Goal: Information Seeking & Learning: Check status

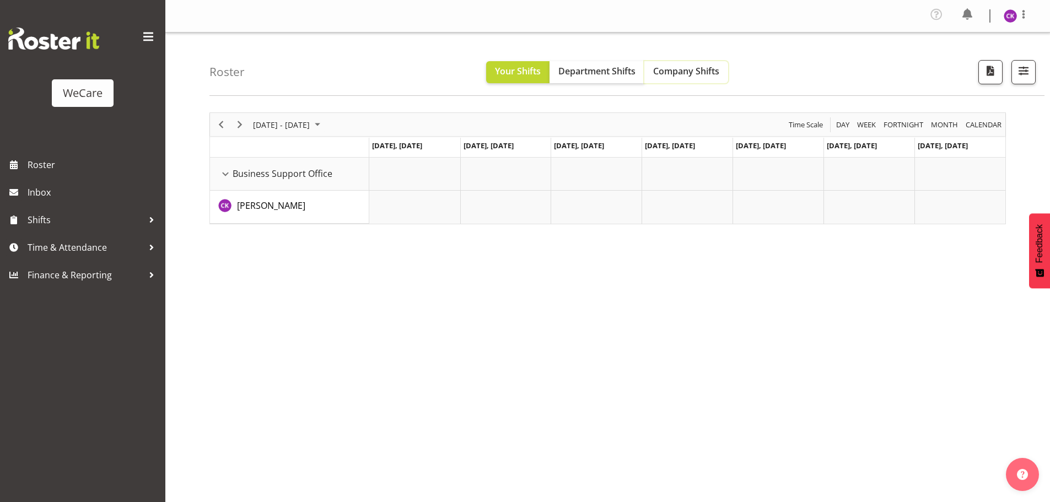
drag, startPoint x: 695, startPoint y: 77, endPoint x: 652, endPoint y: 82, distance: 43.8
click at [695, 77] on span "Company Shifts" at bounding box center [686, 71] width 66 height 12
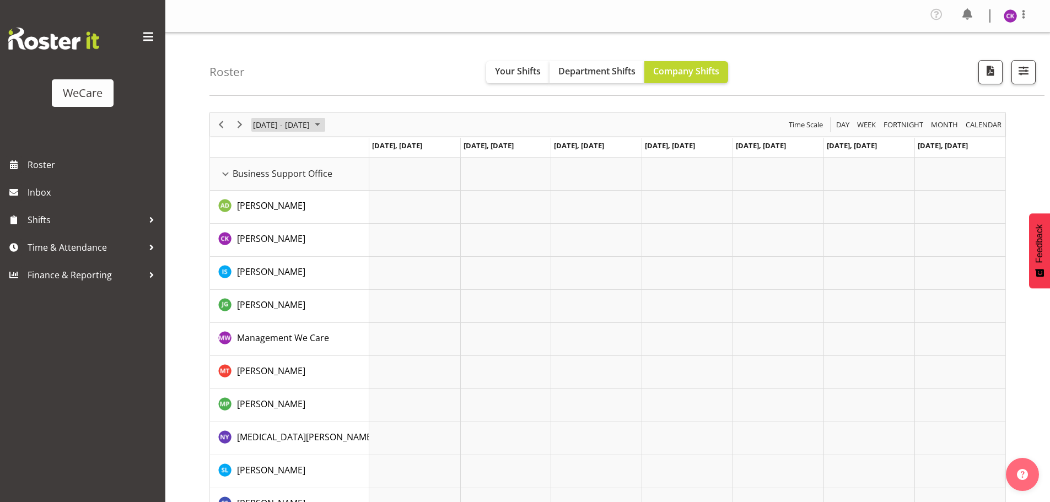
click at [323, 126] on span "June 24 - 30, 2024" at bounding box center [317, 125] width 13 height 14
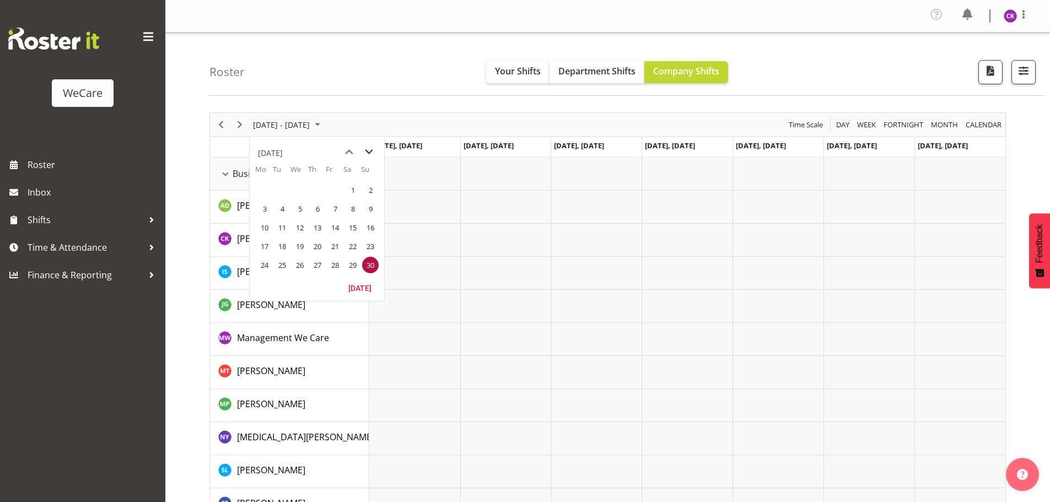
click at [368, 150] on span "next month" at bounding box center [368, 152] width 19 height 20
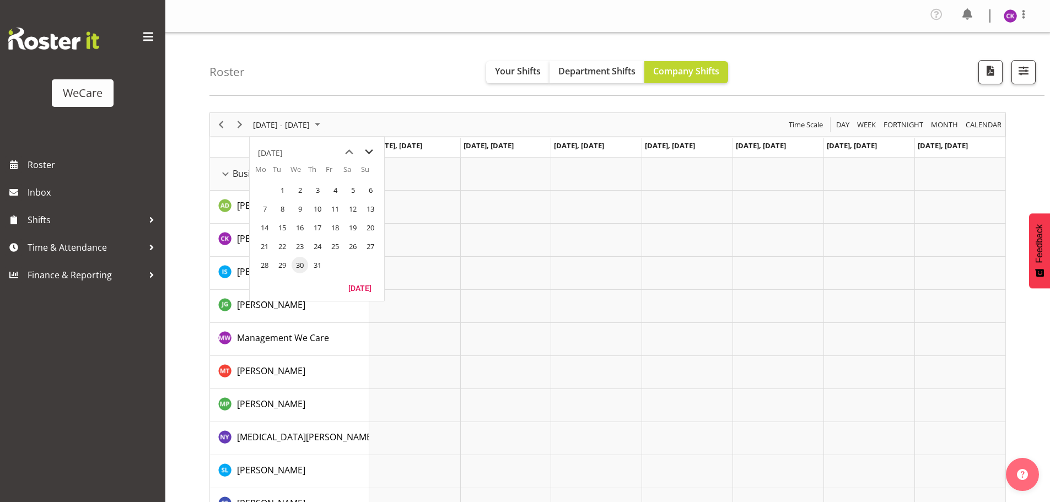
click at [368, 150] on span "next month" at bounding box center [368, 152] width 19 height 20
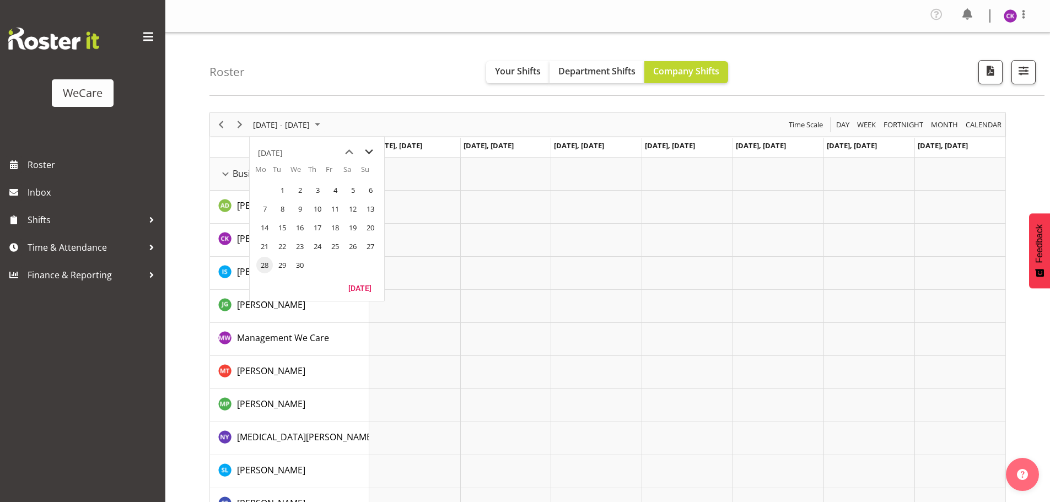
click at [368, 150] on span "next month" at bounding box center [368, 152] width 19 height 20
click at [315, 263] on span "28" at bounding box center [317, 265] width 17 height 17
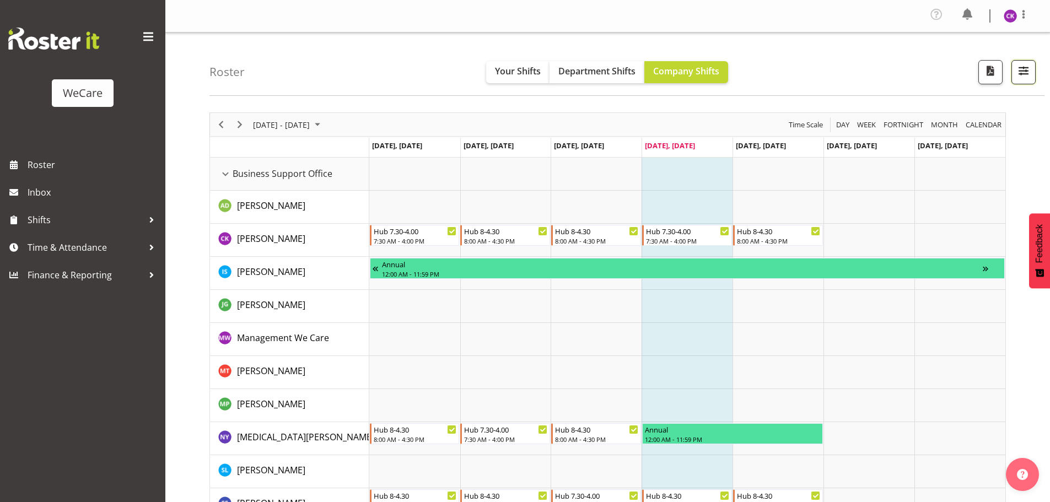
click at [1028, 78] on button "button" at bounding box center [1024, 72] width 24 height 24
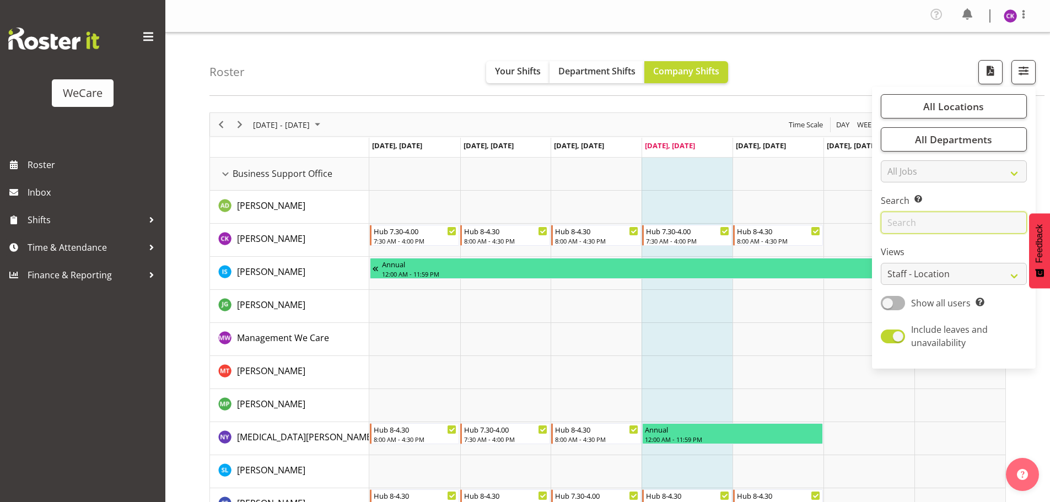
click at [919, 224] on input "text" at bounding box center [954, 223] width 146 height 22
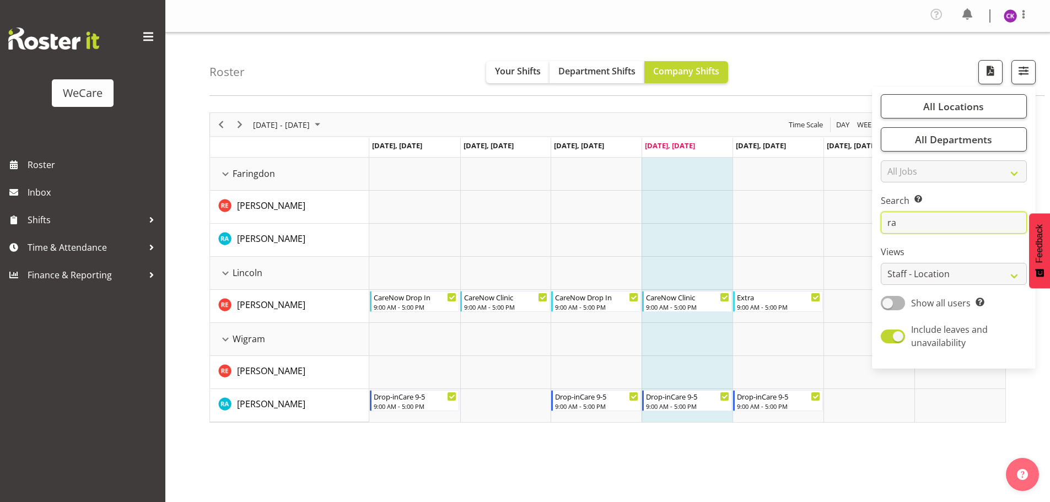
type input "r"
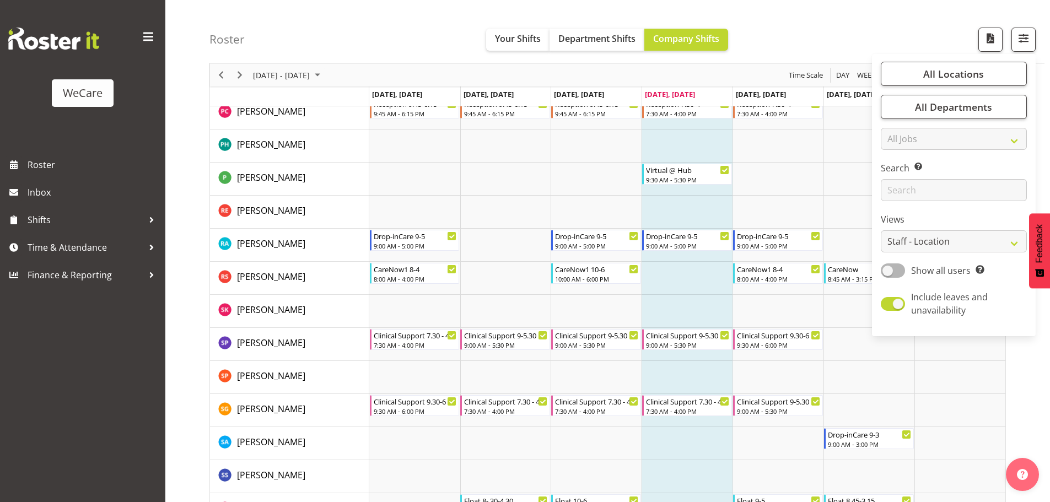
click at [695, 297] on td "Timeline Week of August 28, 2025" at bounding box center [687, 311] width 91 height 33
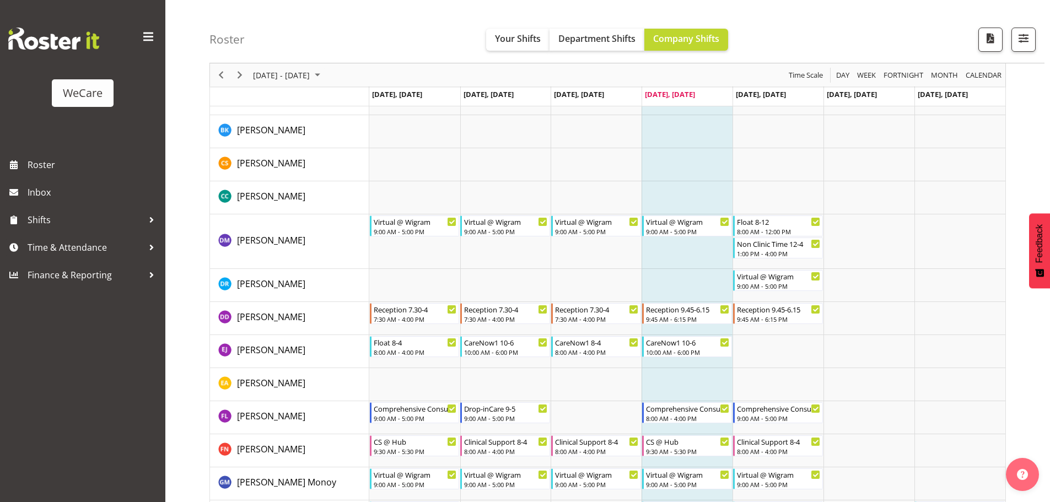
scroll to position [2816, 0]
